Goal: Browse casually: Explore the website without a specific task or goal

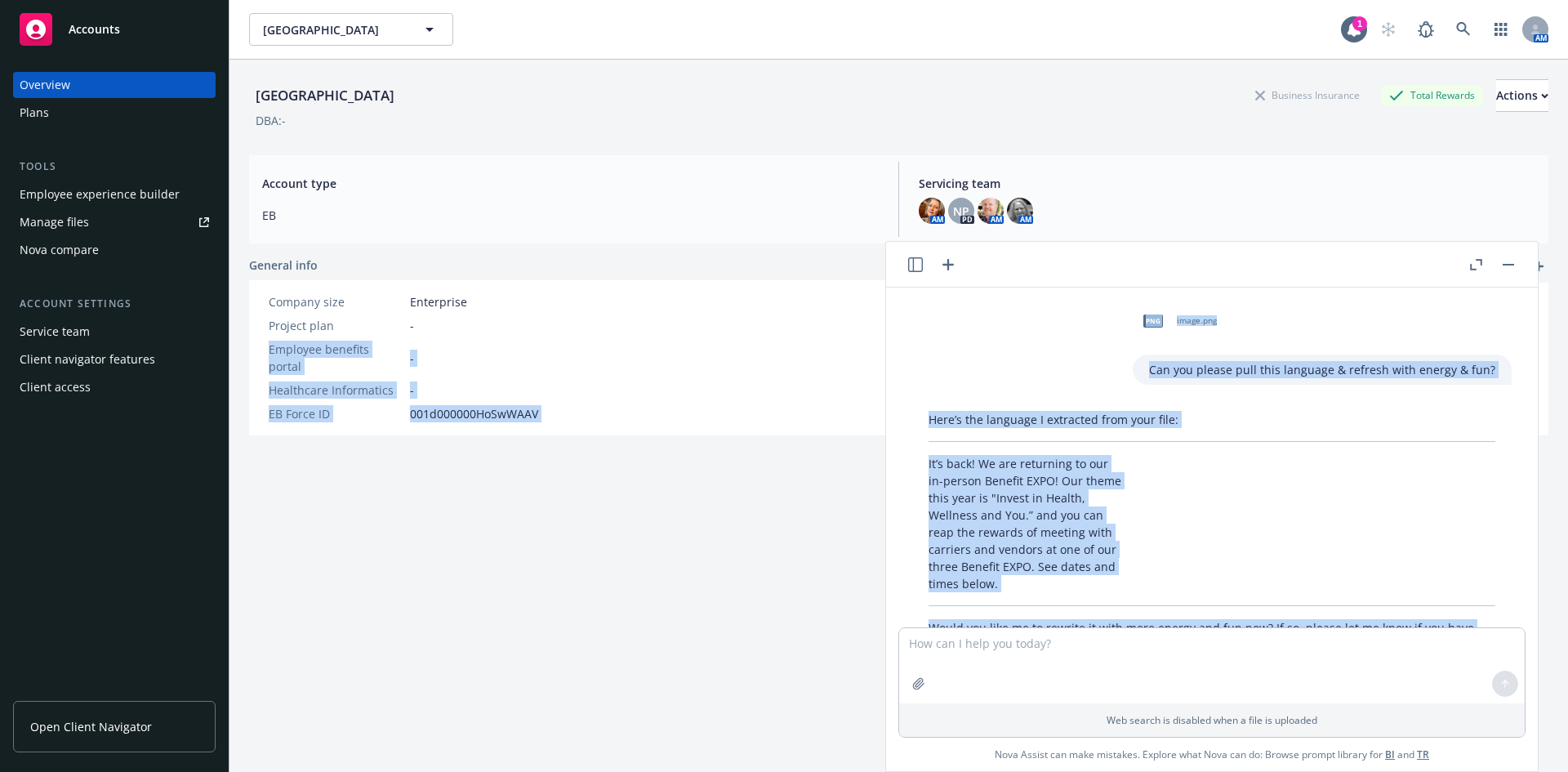
scroll to position [484, 0]
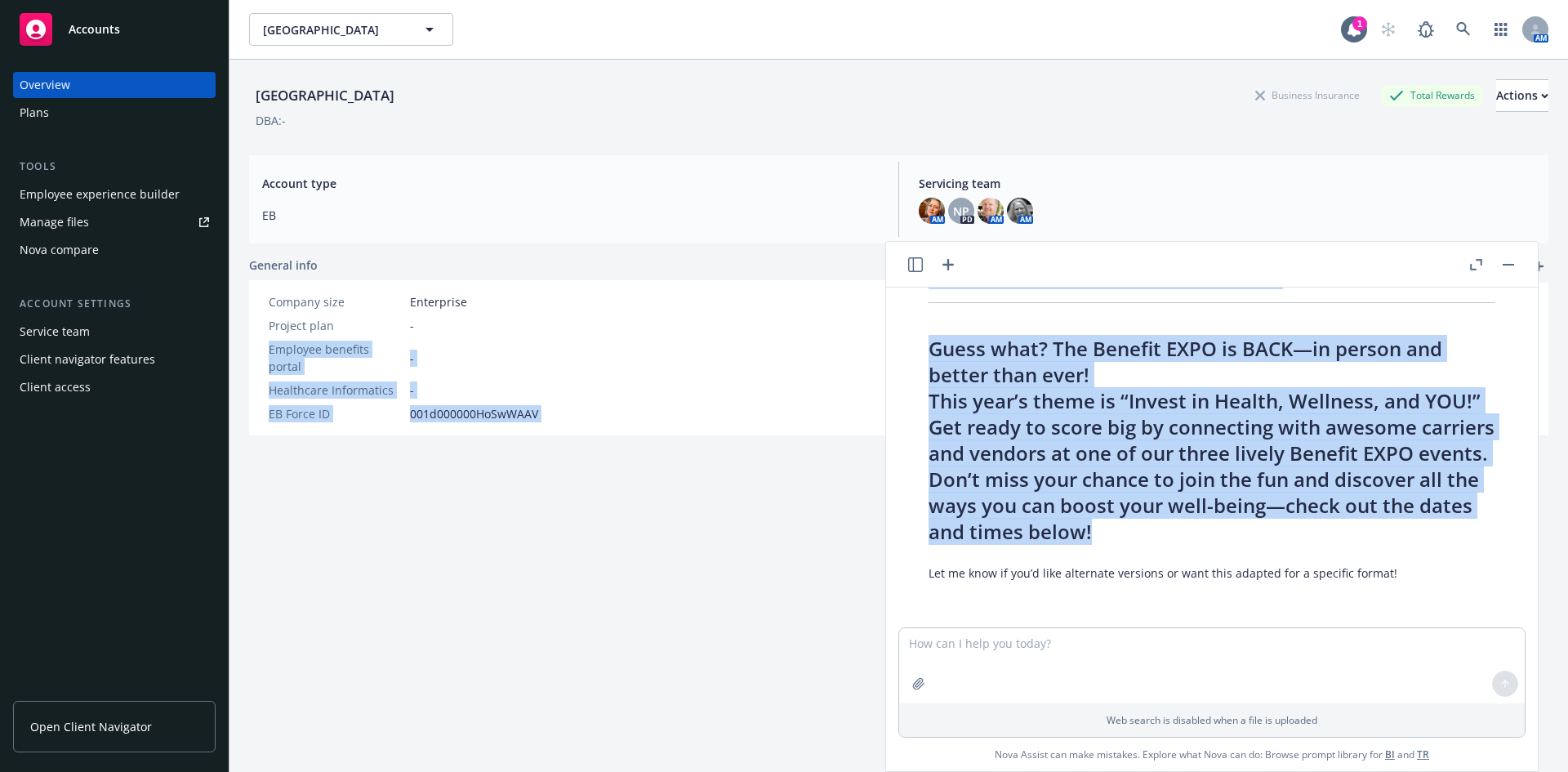
click at [1108, 397] on h2 "Guess what? The Benefit EXPO is BACK—in person and better than ever! This year’…" at bounding box center [1212, 441] width 566 height 209
